Goal: Information Seeking & Learning: Learn about a topic

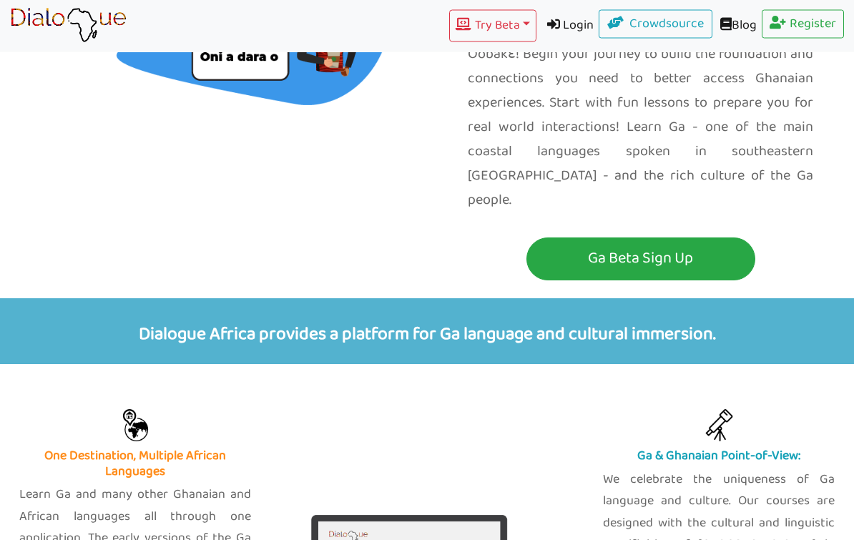
scroll to position [168, 0]
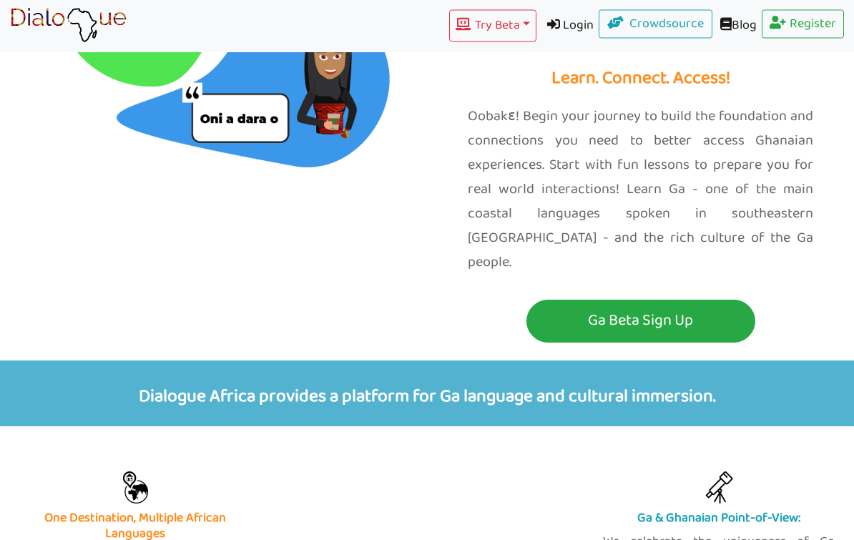
click at [498, 21] on button "Try Beta Toggle Dropdown" at bounding box center [492, 26] width 87 height 32
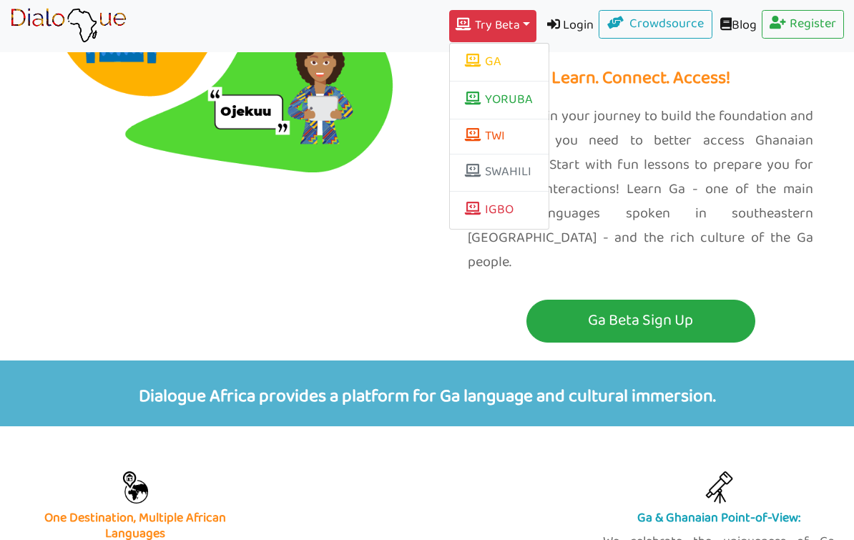
click at [511, 59] on link "GA" at bounding box center [499, 62] width 99 height 27
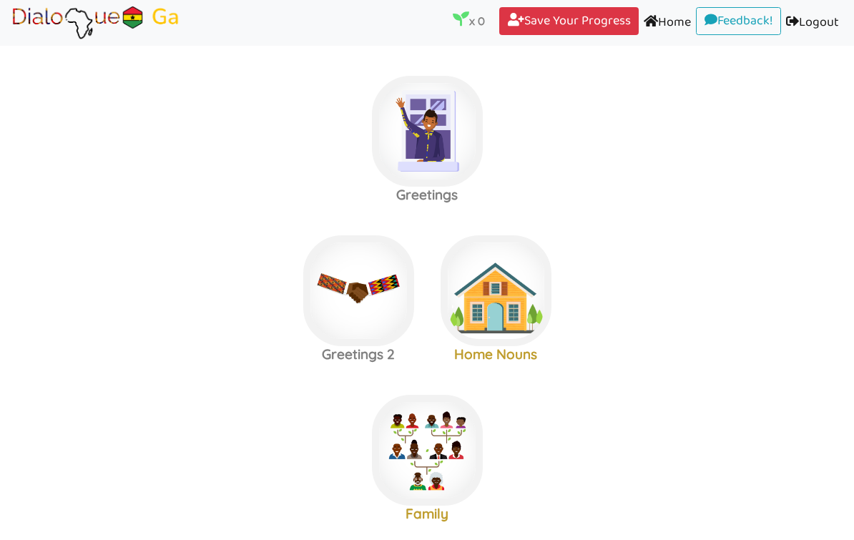
click at [426, 107] on img at bounding box center [427, 131] width 111 height 111
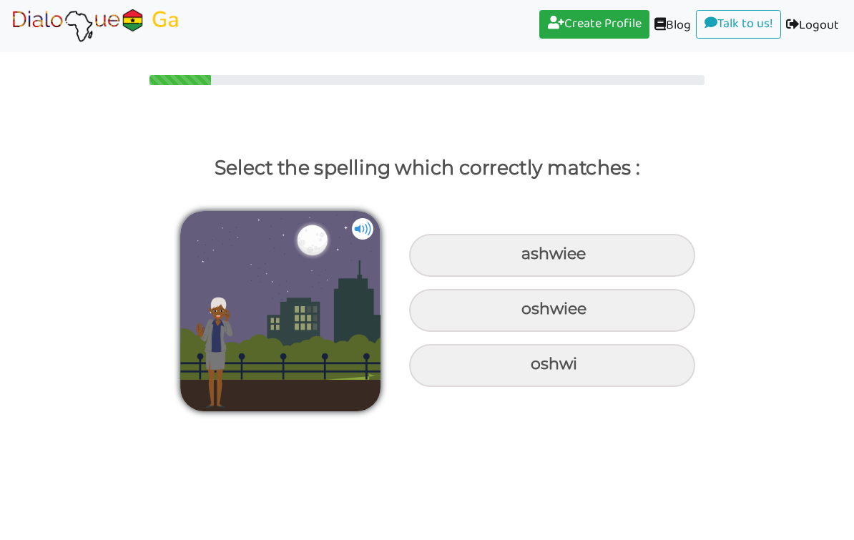
click at [371, 226] on img at bounding box center [362, 228] width 21 height 21
click at [360, 237] on img at bounding box center [362, 228] width 21 height 21
click at [577, 295] on div "oshwiee" at bounding box center [552, 310] width 286 height 43
click at [528, 305] on input "oshwiee" at bounding box center [523, 309] width 9 height 9
radio input "true"
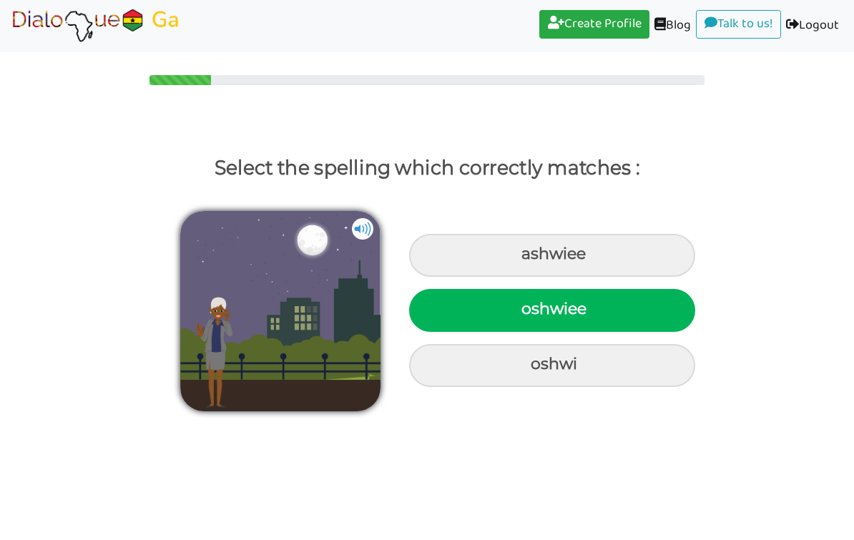
click at [310, 323] on img at bounding box center [280, 311] width 200 height 200
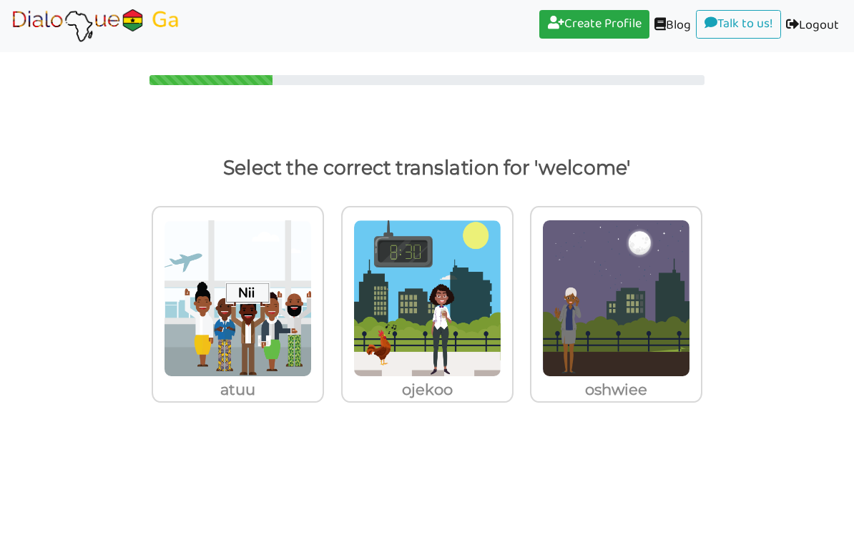
click at [645, 325] on img at bounding box center [616, 298] width 148 height 157
click at [701, 295] on input "oshwiee" at bounding box center [706, 289] width 11 height 11
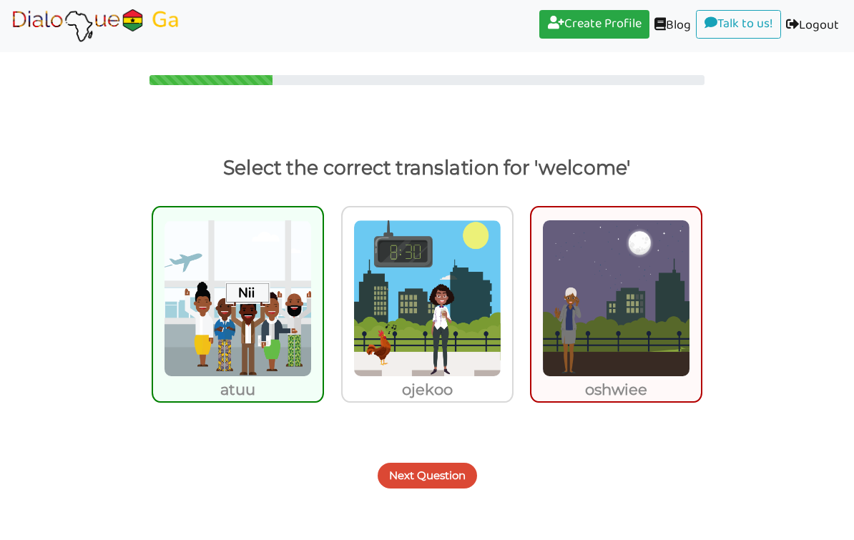
click at [446, 475] on button "Next Question" at bounding box center [427, 476] width 99 height 26
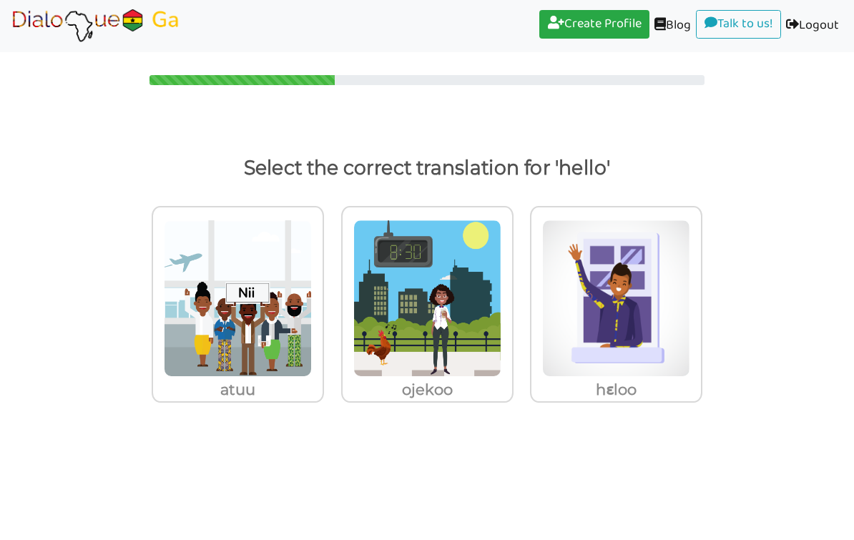
click at [298, 303] on img at bounding box center [238, 298] width 148 height 157
click at [323, 295] on input "atuu" at bounding box center [328, 289] width 11 height 11
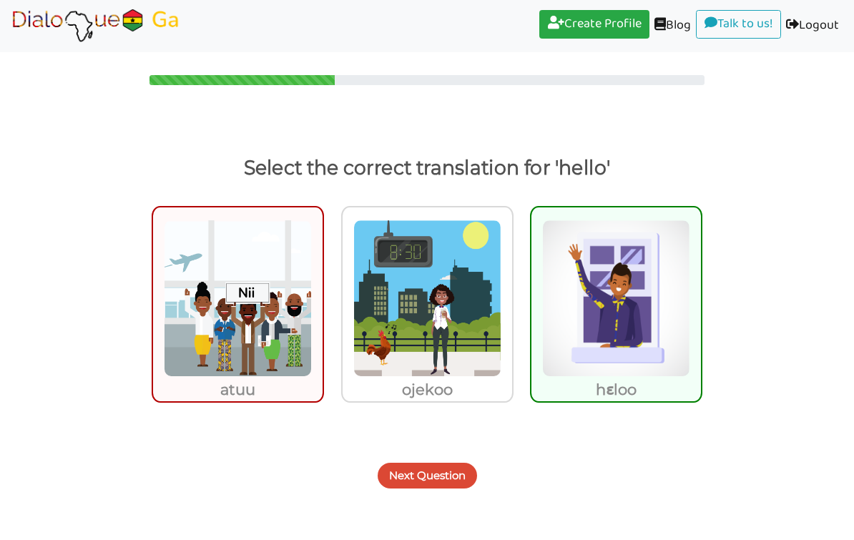
click at [647, 342] on img at bounding box center [616, 298] width 148 height 157
click at [701, 295] on input "hɛloo" at bounding box center [706, 289] width 11 height 11
click at [443, 473] on button "Next Question" at bounding box center [427, 476] width 99 height 26
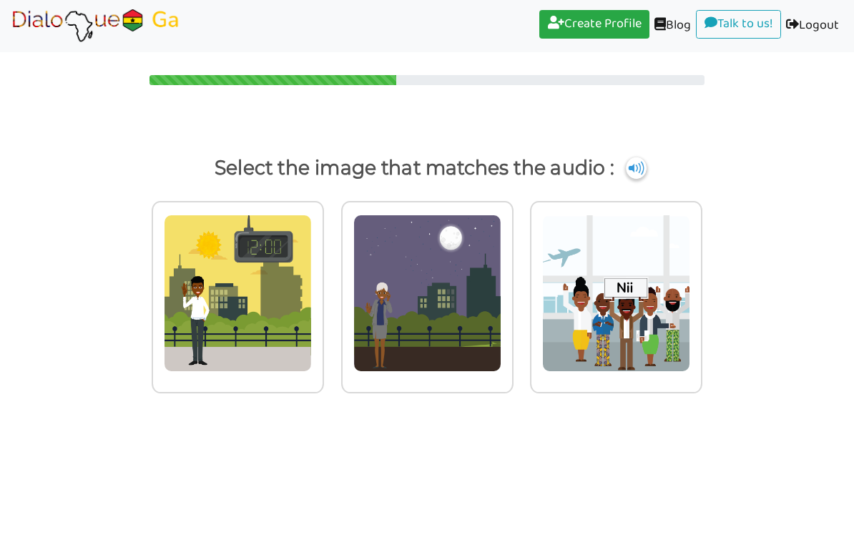
click at [217, 290] on img at bounding box center [238, 293] width 148 height 157
click at [323, 290] on input "radio" at bounding box center [328, 284] width 11 height 11
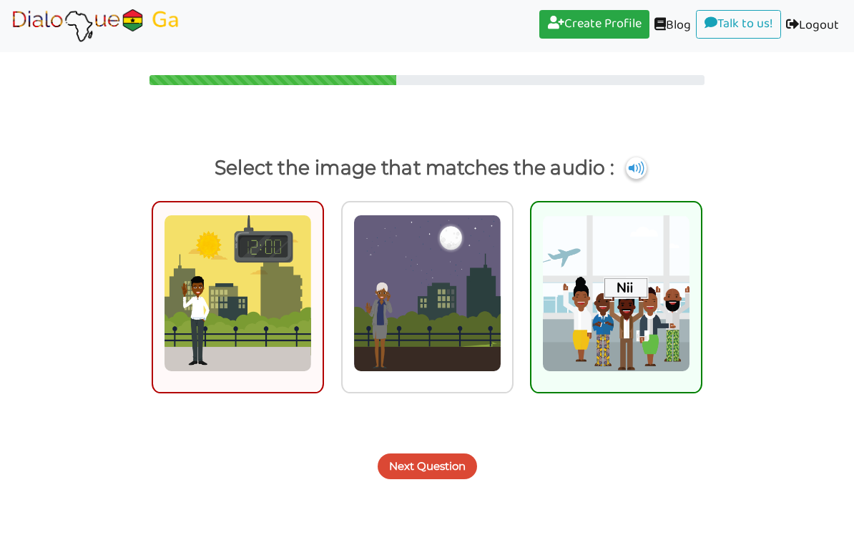
click at [654, 329] on img at bounding box center [616, 293] width 148 height 157
click at [701, 290] on input "radio" at bounding box center [706, 284] width 11 height 11
click at [460, 471] on button "Next Question" at bounding box center [427, 467] width 99 height 26
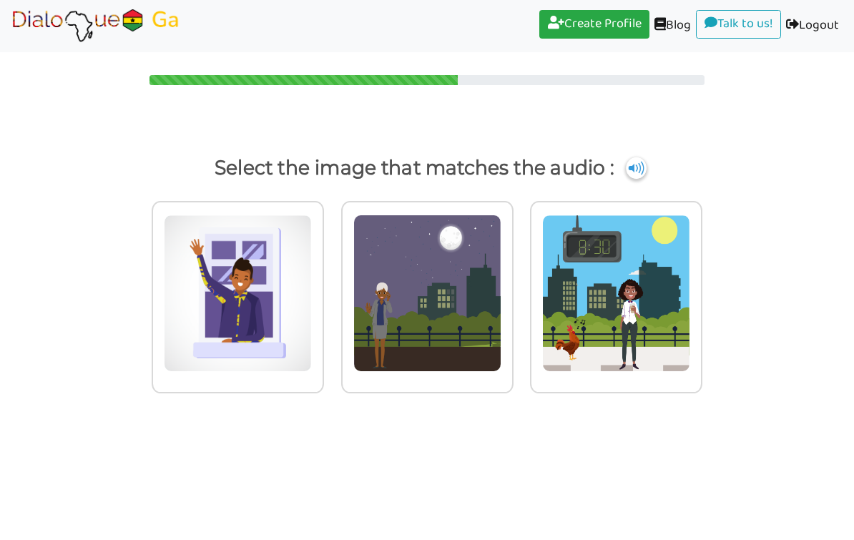
click at [647, 168] on img at bounding box center [636, 167] width 21 height 21
click at [684, 172] on p "Select the image that matches the audio :" at bounding box center [426, 168] width 811 height 34
click at [248, 314] on img at bounding box center [238, 293] width 148 height 157
click at [323, 290] on input "radio" at bounding box center [328, 284] width 11 height 11
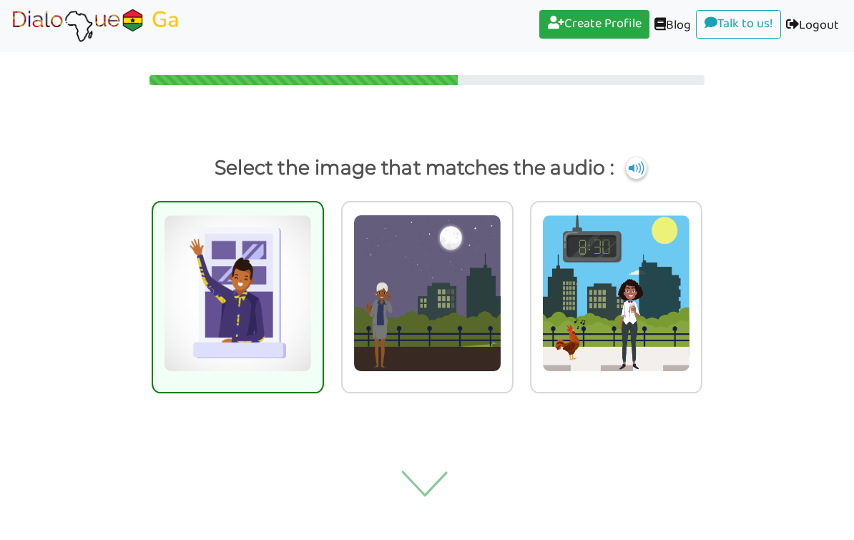
click at [444, 484] on img at bounding box center [431, 483] width 134 height 143
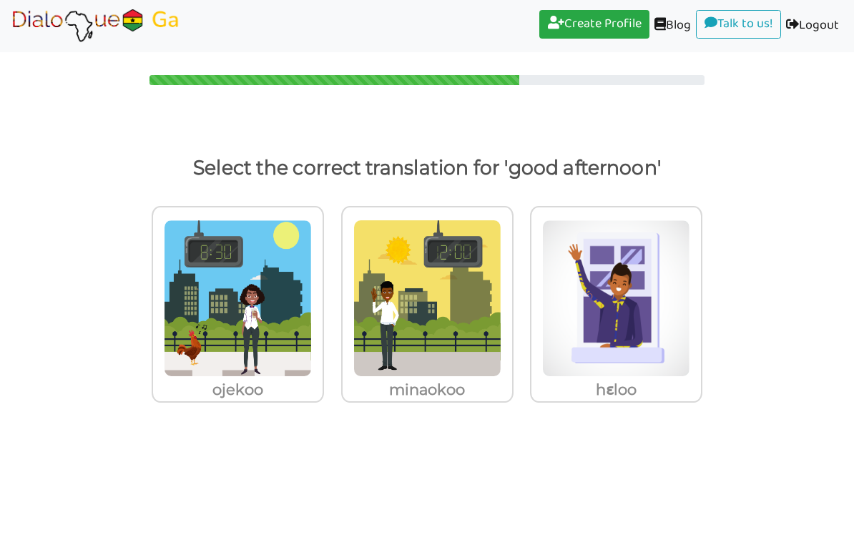
click at [466, 310] on img at bounding box center [427, 298] width 148 height 157
click at [512, 295] on input "minaokoo" at bounding box center [517, 289] width 11 height 11
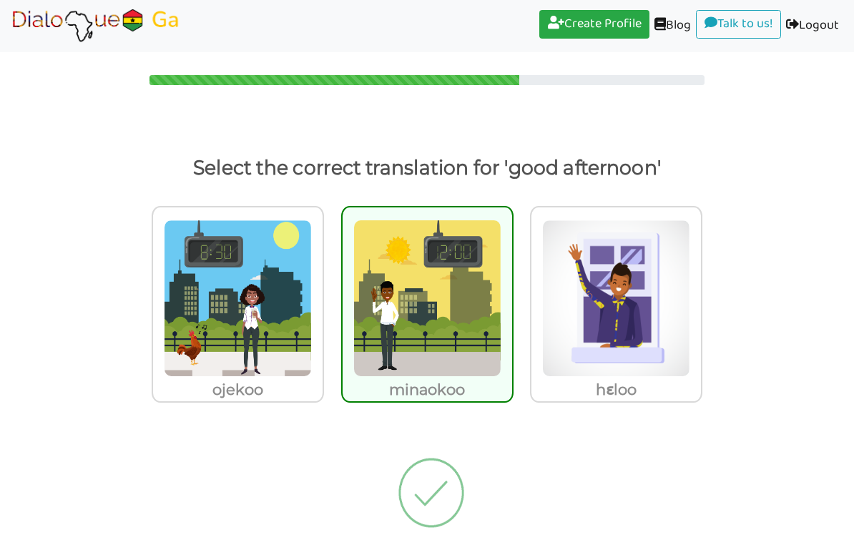
click at [445, 288] on img at bounding box center [427, 298] width 148 height 157
click at [512, 288] on input "minaokoo" at bounding box center [517, 289] width 11 height 11
radio input "true"
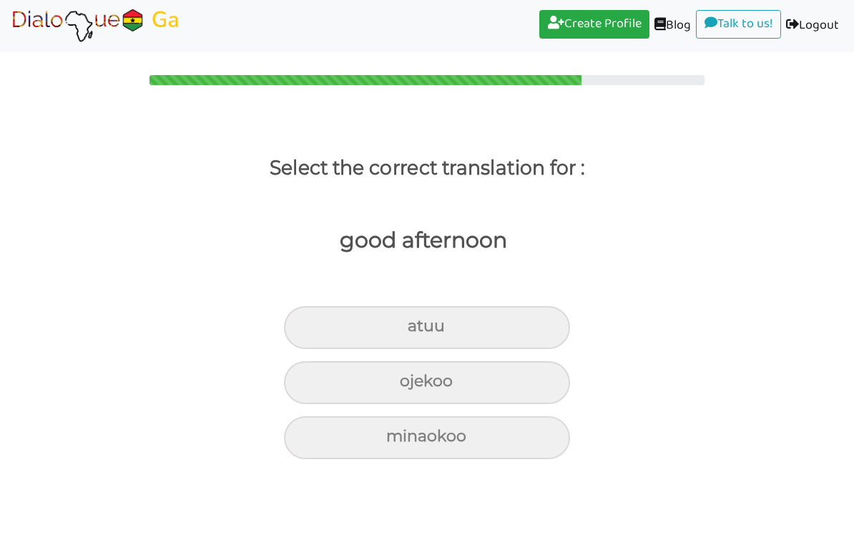
click at [485, 443] on div "minaokoo" at bounding box center [427, 437] width 286 height 43
click at [397, 441] on input "minaokoo" at bounding box center [392, 436] width 9 height 9
radio input "true"
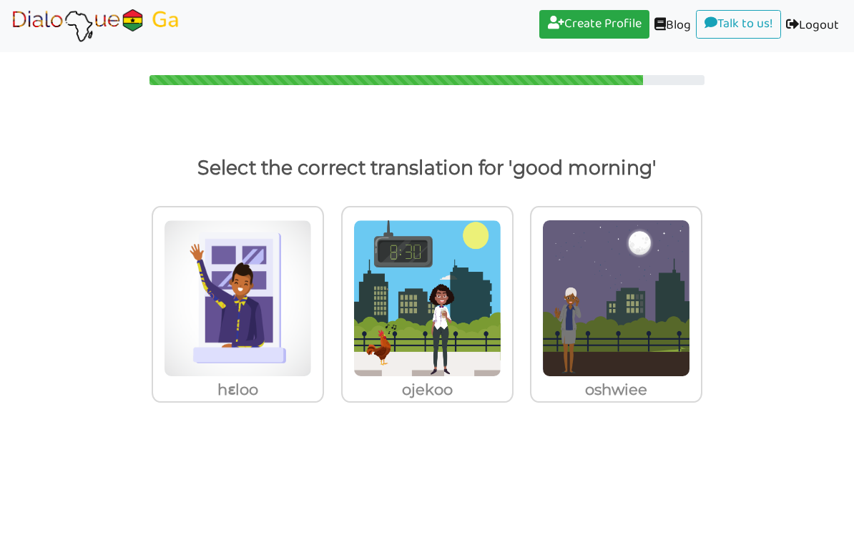
click at [474, 339] on img at bounding box center [427, 298] width 148 height 157
click at [512, 295] on input "ojekoo" at bounding box center [517, 289] width 11 height 11
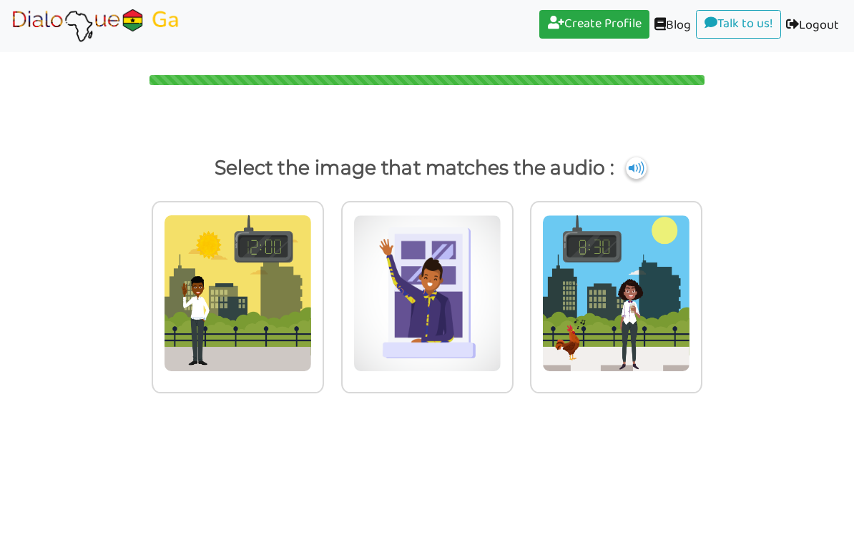
click at [640, 318] on img at bounding box center [616, 293] width 148 height 157
click at [701, 290] on input "radio" at bounding box center [706, 284] width 11 height 11
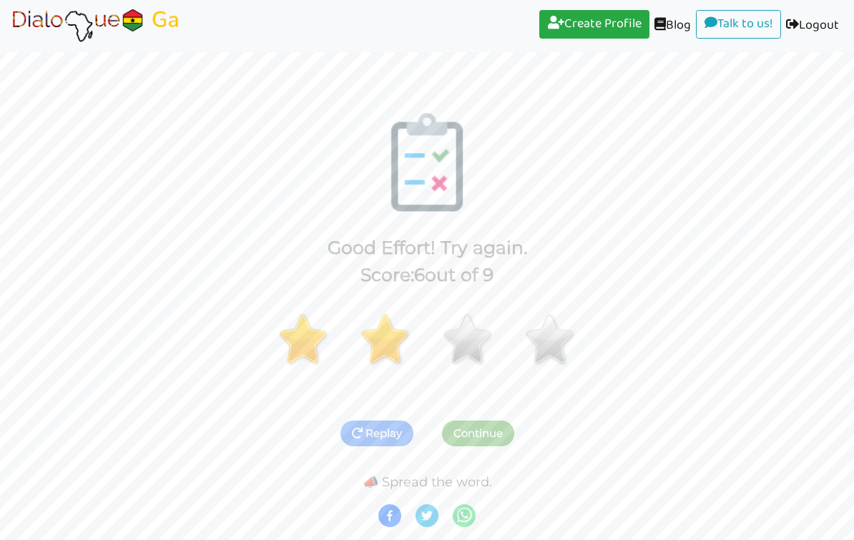
click at [478, 422] on button "Continue" at bounding box center [478, 434] width 72 height 26
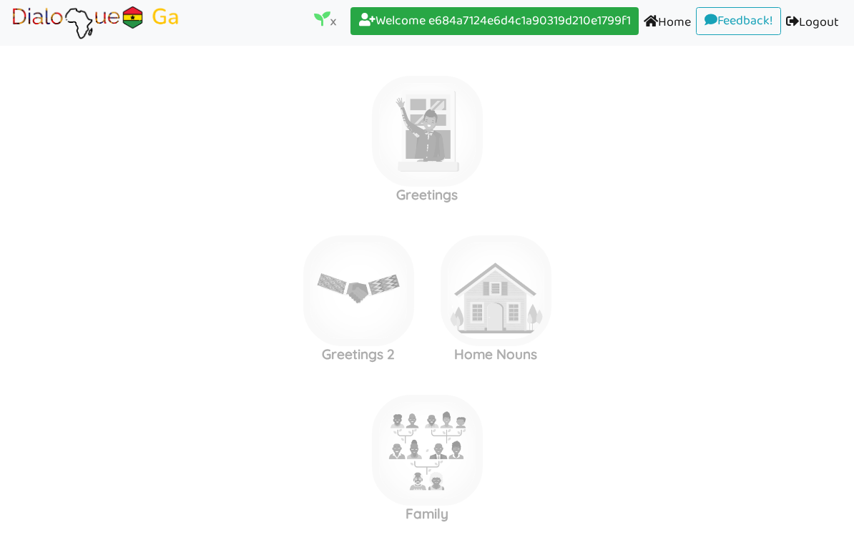
scroll to position [11, 0]
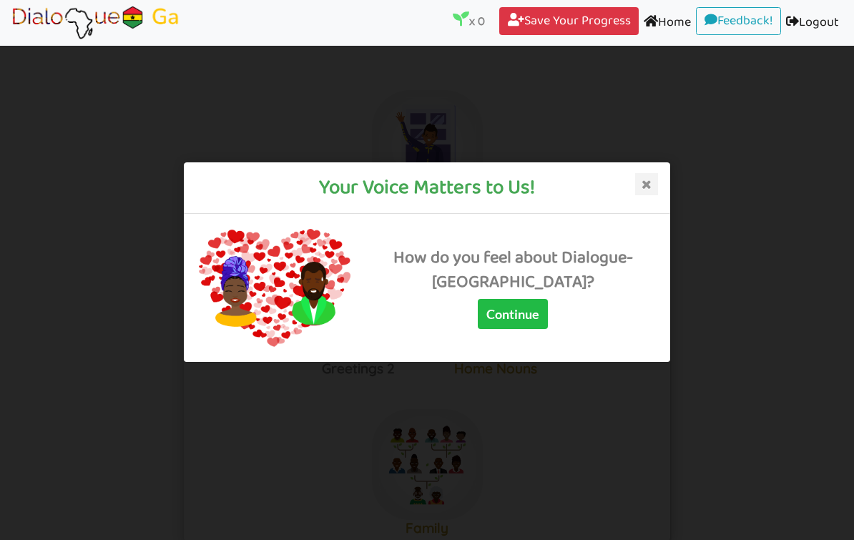
click at [710, 175] on div "Your Voice Matters to Us! How do you feel about Dialogue-[GEOGRAPHIC_DATA]? Con…" at bounding box center [427, 270] width 854 height 540
click at [670, 168] on div "Your Voice Matters to Us!" at bounding box center [427, 188] width 486 height 52
click at [654, 181] on icon at bounding box center [646, 183] width 23 height 23
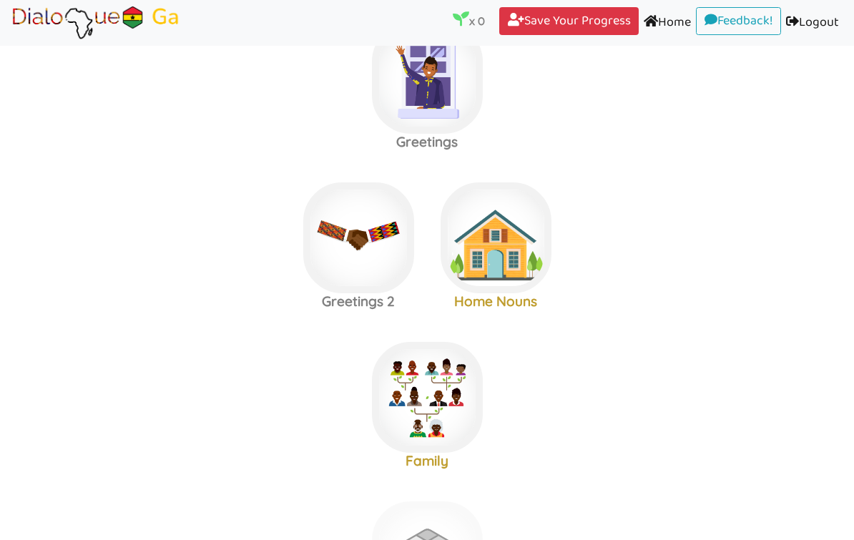
scroll to position [0, 0]
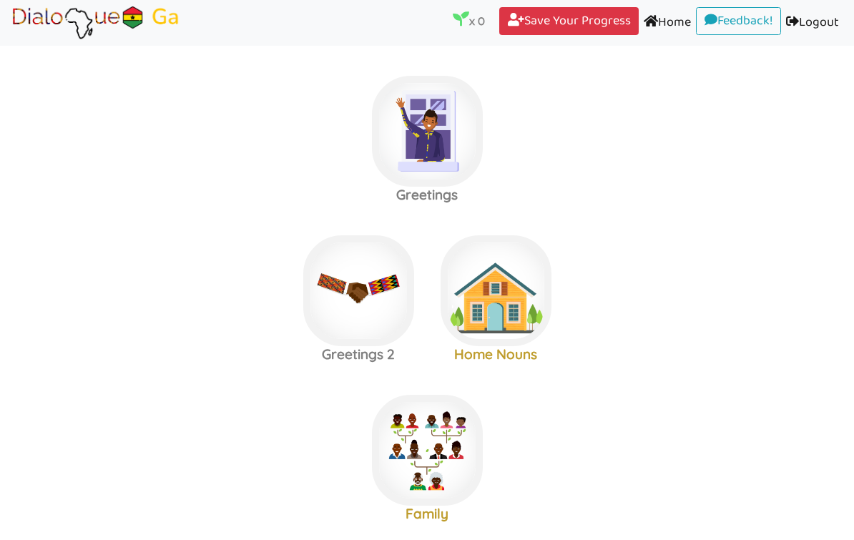
click at [390, 295] on img at bounding box center [358, 290] width 111 height 111
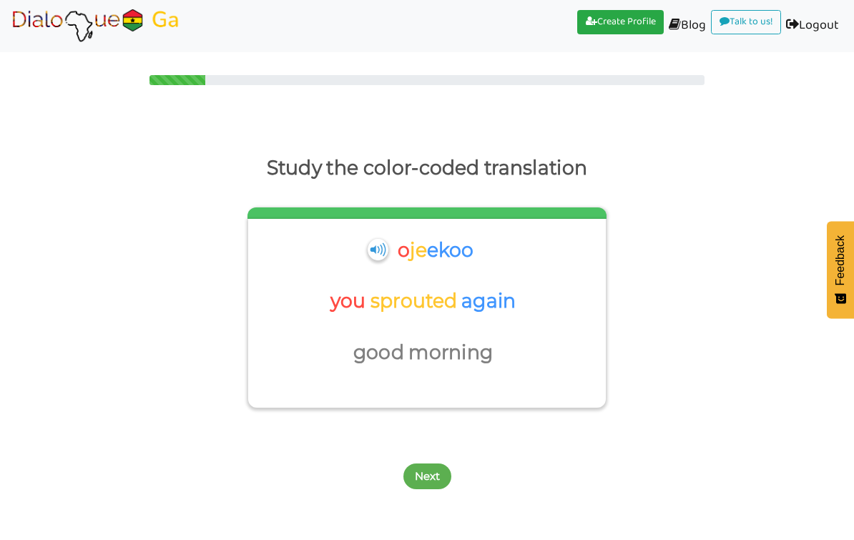
click at [368, 242] on img at bounding box center [378, 248] width 21 height 21
click at [368, 244] on img at bounding box center [378, 248] width 21 height 21
click at [368, 247] on img at bounding box center [378, 248] width 21 height 21
click at [368, 251] on img at bounding box center [378, 248] width 21 height 21
click at [433, 472] on button "Next" at bounding box center [427, 477] width 48 height 26
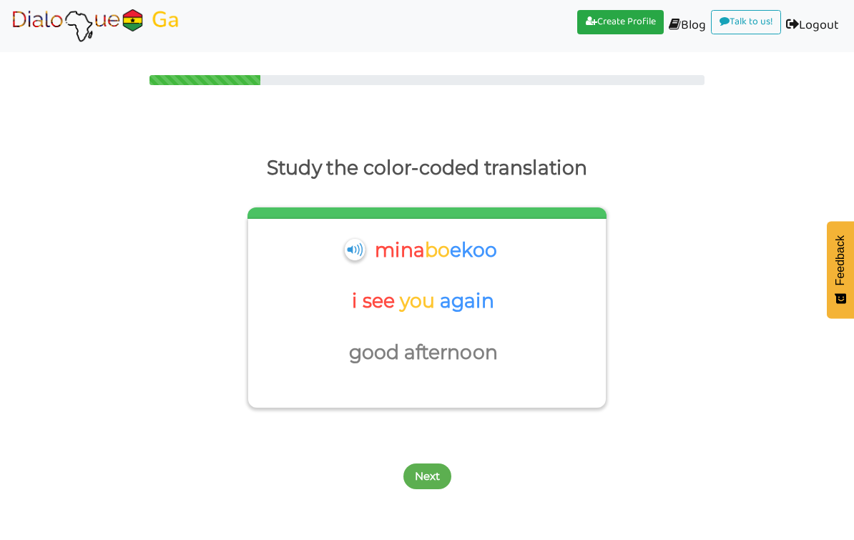
click at [345, 230] on div "[PERSON_NAME] i see you again good afternoon" at bounding box center [427, 314] width 358 height 190
click at [344, 257] on img at bounding box center [354, 248] width 21 height 21
click at [354, 238] on div "[PERSON_NAME]" at bounding box center [425, 255] width 143 height 44
click at [344, 245] on img at bounding box center [354, 248] width 21 height 21
click at [328, 249] on div "[PERSON_NAME]" at bounding box center [426, 259] width 343 height 52
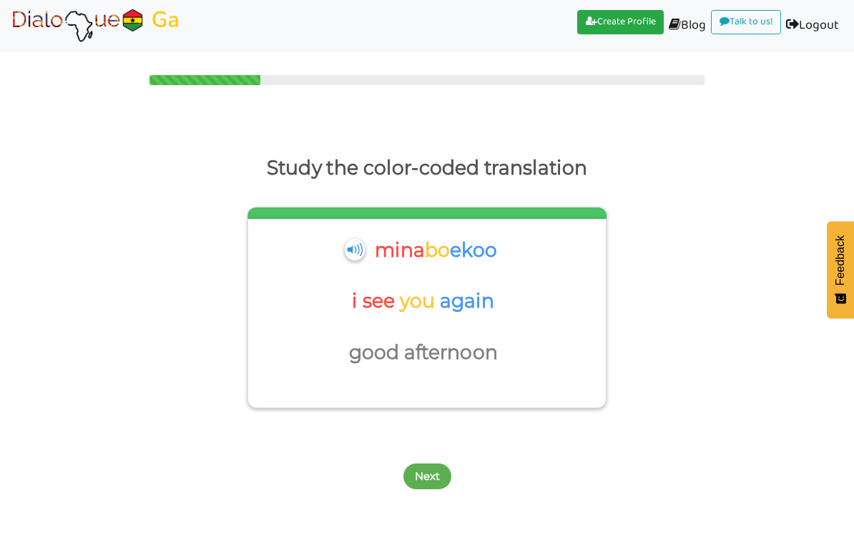
click at [344, 245] on img at bounding box center [354, 248] width 21 height 21
click at [353, 300] on p "i see" at bounding box center [376, 301] width 48 height 34
click at [348, 355] on p "good" at bounding box center [375, 352] width 55 height 34
click at [344, 248] on img at bounding box center [354, 248] width 21 height 21
click at [344, 258] on img at bounding box center [354, 248] width 21 height 21
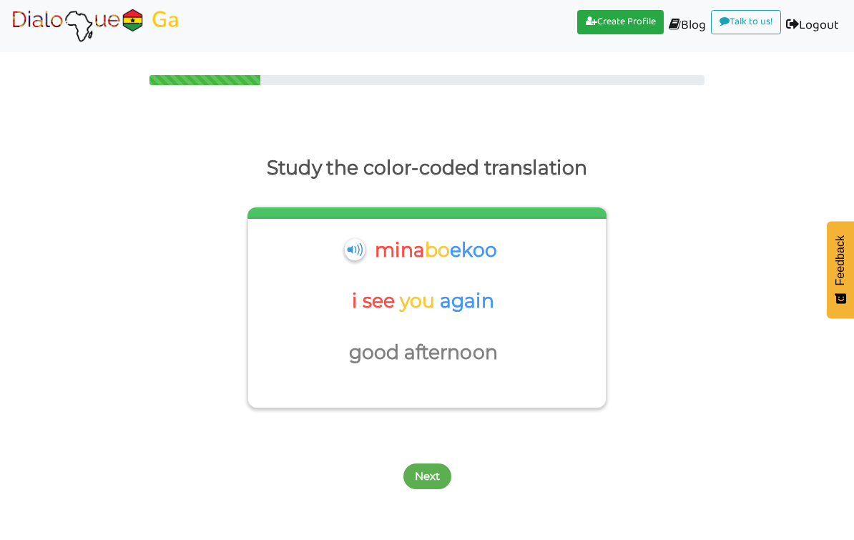
click at [410, 476] on button "Next" at bounding box center [427, 477] width 48 height 26
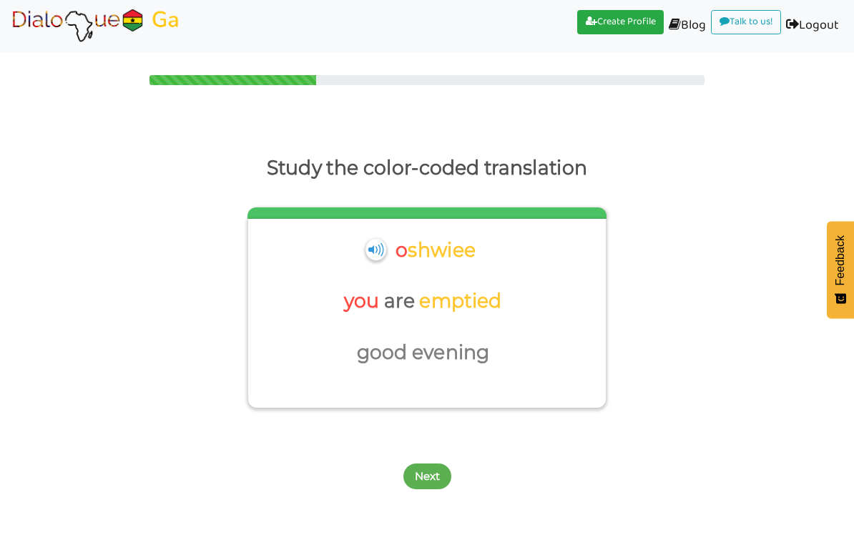
click at [353, 237] on div "o shwiee" at bounding box center [426, 259] width 343 height 52
click at [366, 239] on div "o shwiee" at bounding box center [426, 259] width 343 height 52
click at [408, 248] on p "shwiee" at bounding box center [442, 250] width 68 height 34
click at [366, 251] on img at bounding box center [376, 248] width 21 height 21
click at [413, 471] on button "Next" at bounding box center [427, 477] width 48 height 26
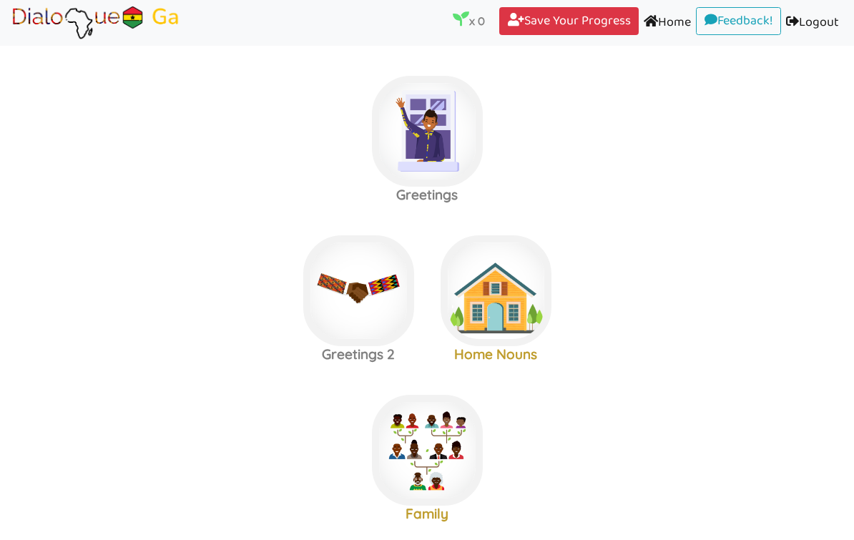
scroll to position [11, 0]
